Goal: Complete application form

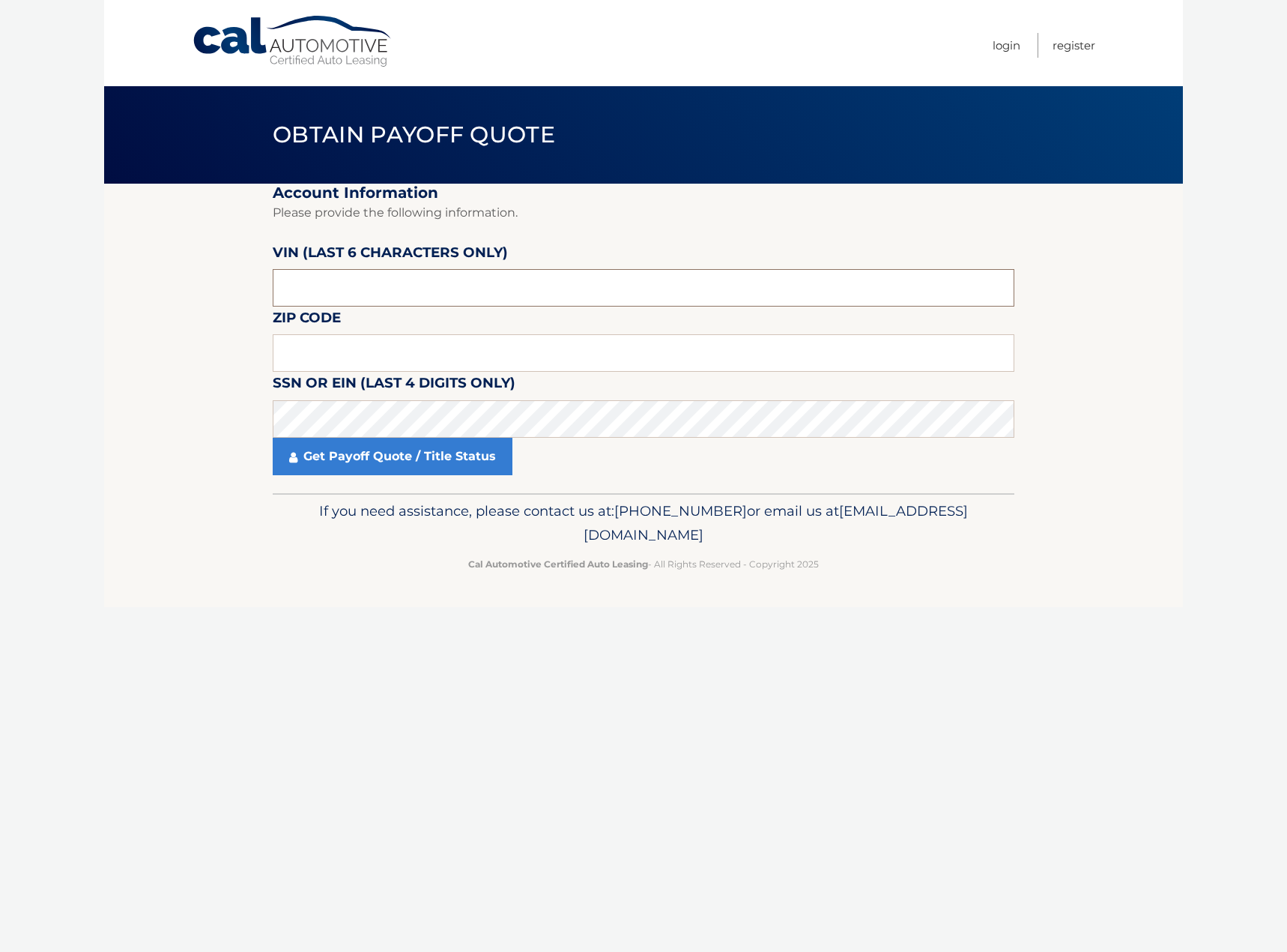
drag, startPoint x: 369, startPoint y: 285, endPoint x: 732, endPoint y: 302, distance: 363.4
click at [369, 285] on input "text" at bounding box center [644, 287] width 742 height 38
type input "042717"
type input "11590"
click button "For Originating Dealer" at bounding box center [0, 0] width 0 height 0
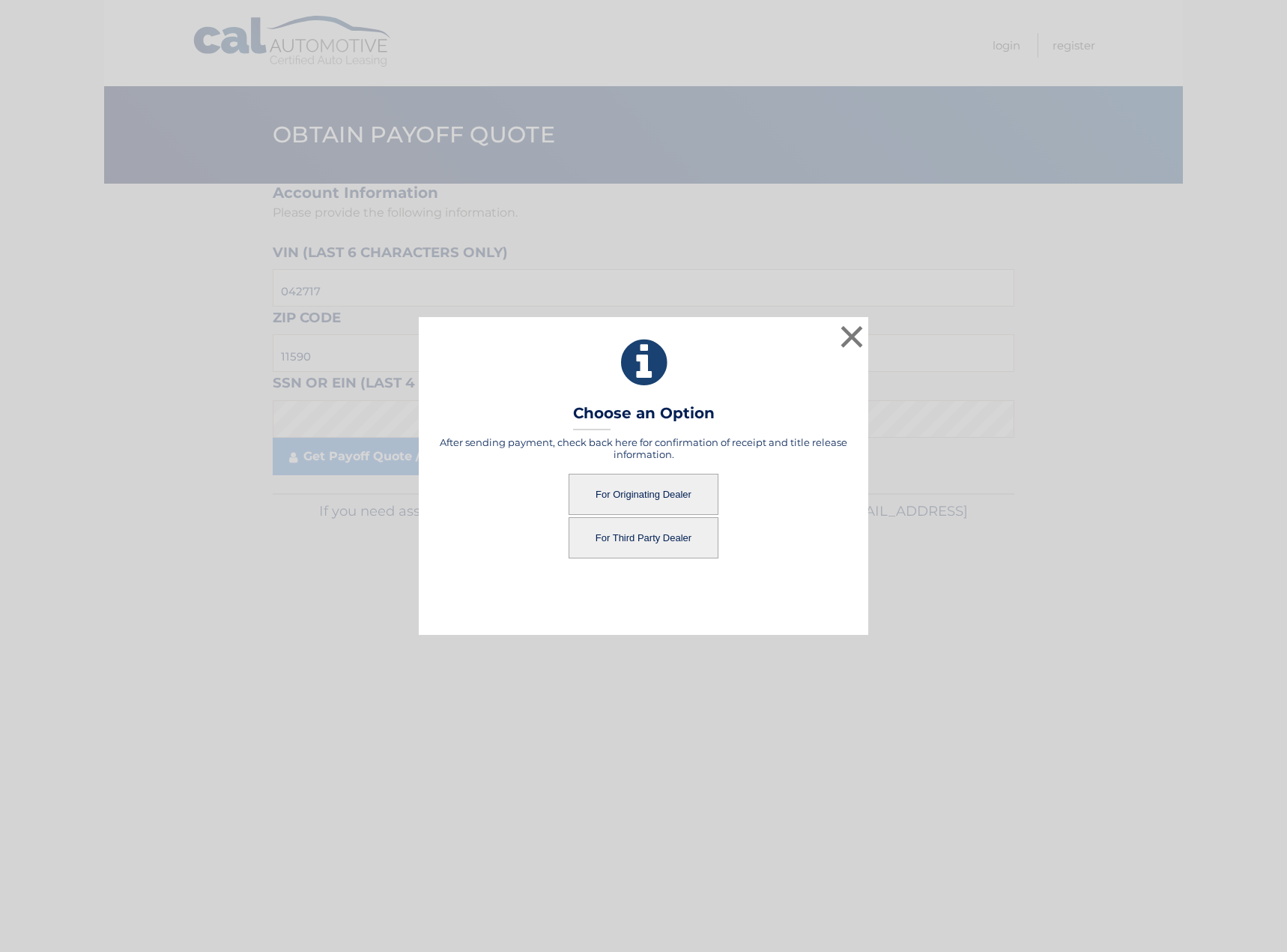
click at [629, 536] on button "For Third Party Dealer" at bounding box center [644, 538] width 149 height 41
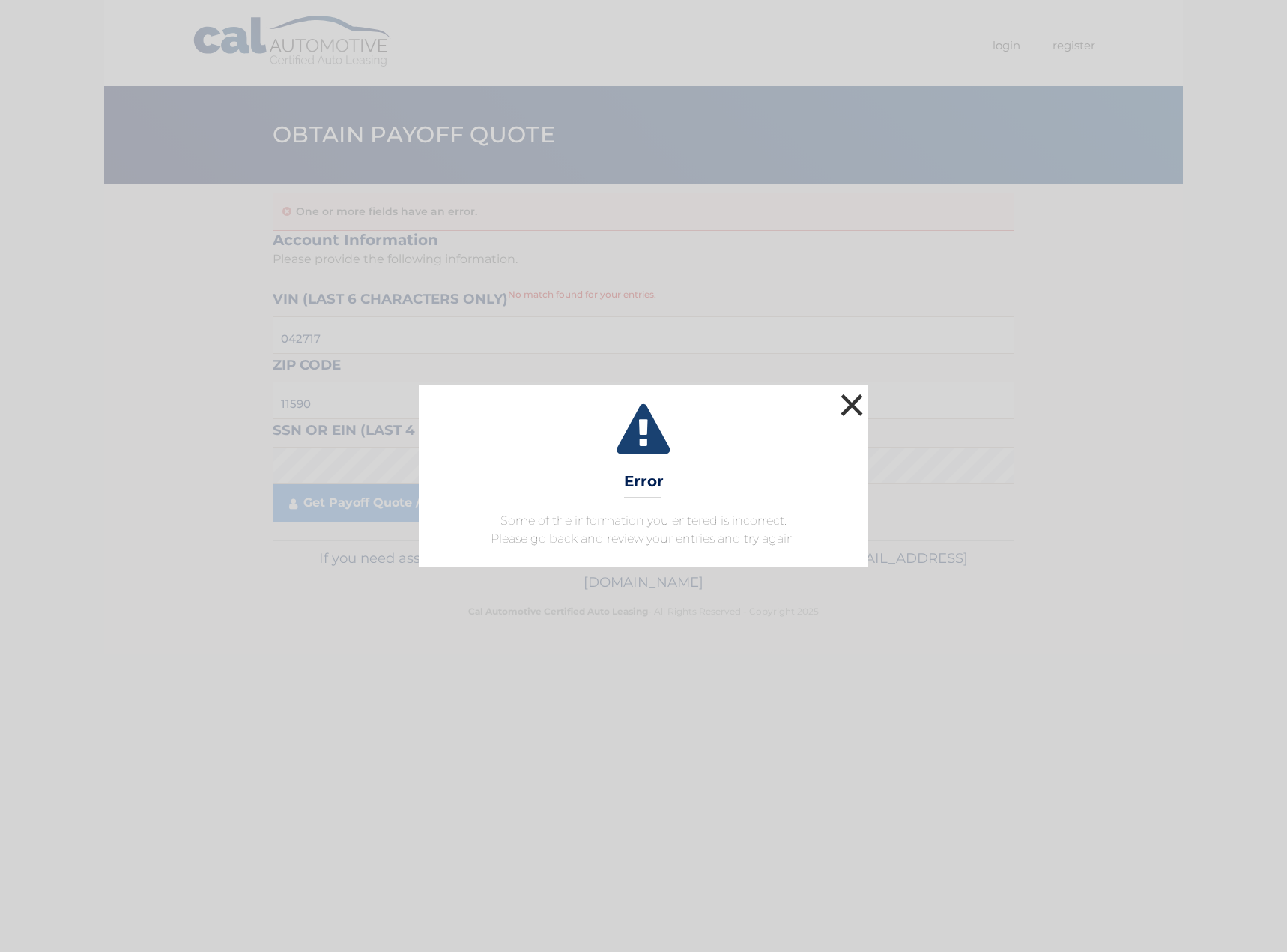
click at [854, 401] on button "×" at bounding box center [851, 404] width 30 height 30
